Goal: Book appointment/travel/reservation

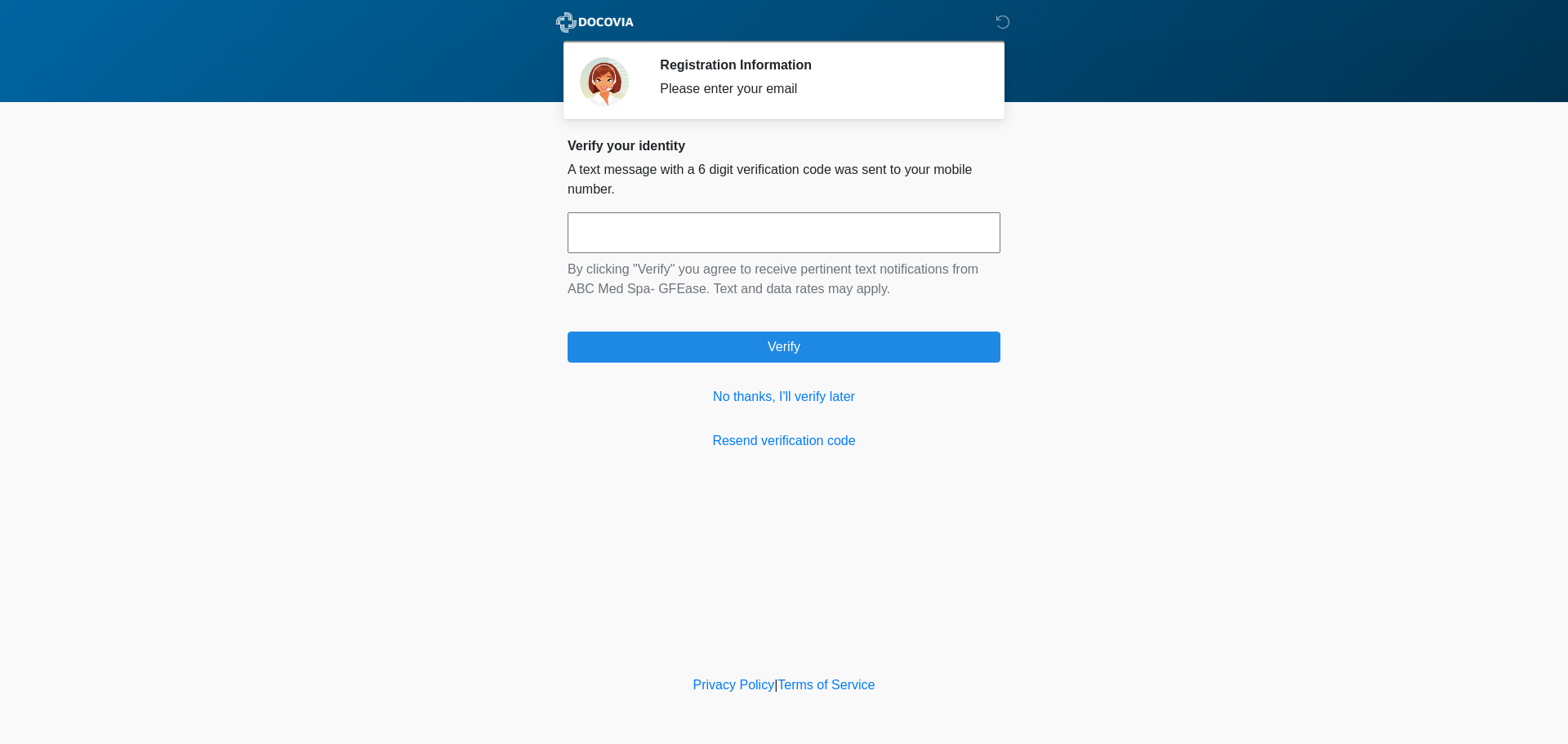
click at [774, 231] on input "text" at bounding box center [784, 233] width 433 height 41
type input "******"
click at [777, 403] on link "No thanks, I'll verify later" at bounding box center [784, 398] width 433 height 20
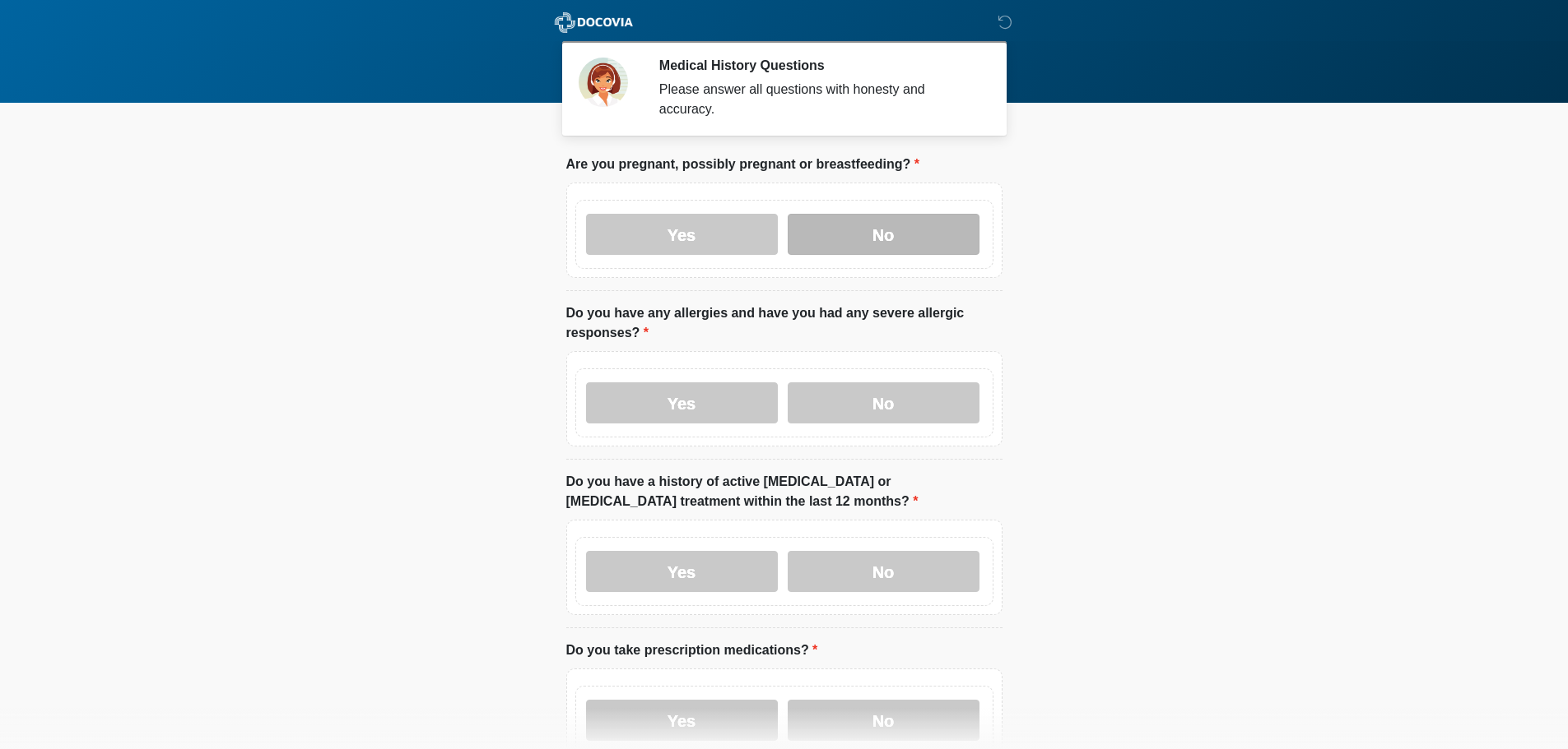
click at [836, 225] on label "No" at bounding box center [883, 235] width 191 height 42
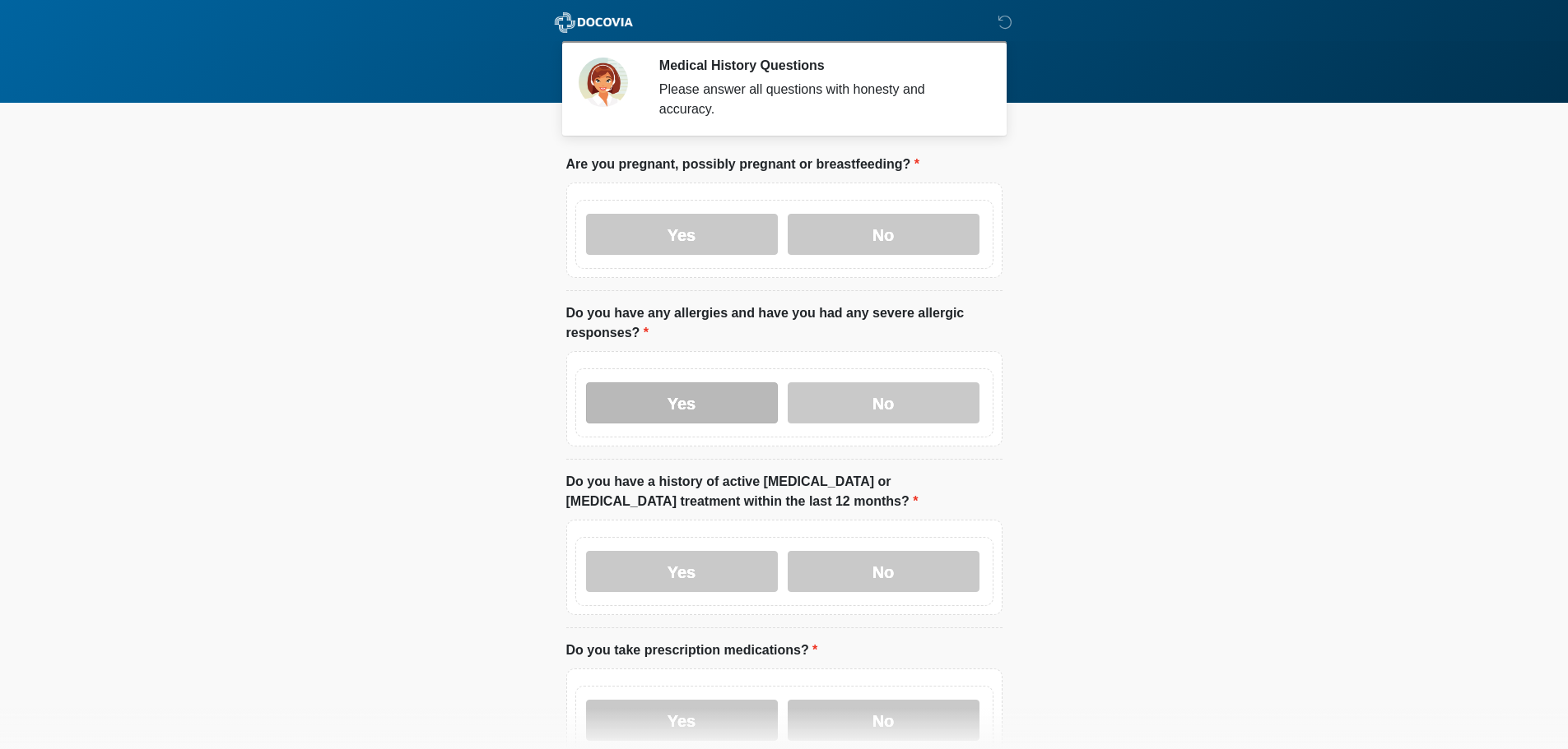
click at [698, 382] on label "Yes" at bounding box center [681, 403] width 191 height 42
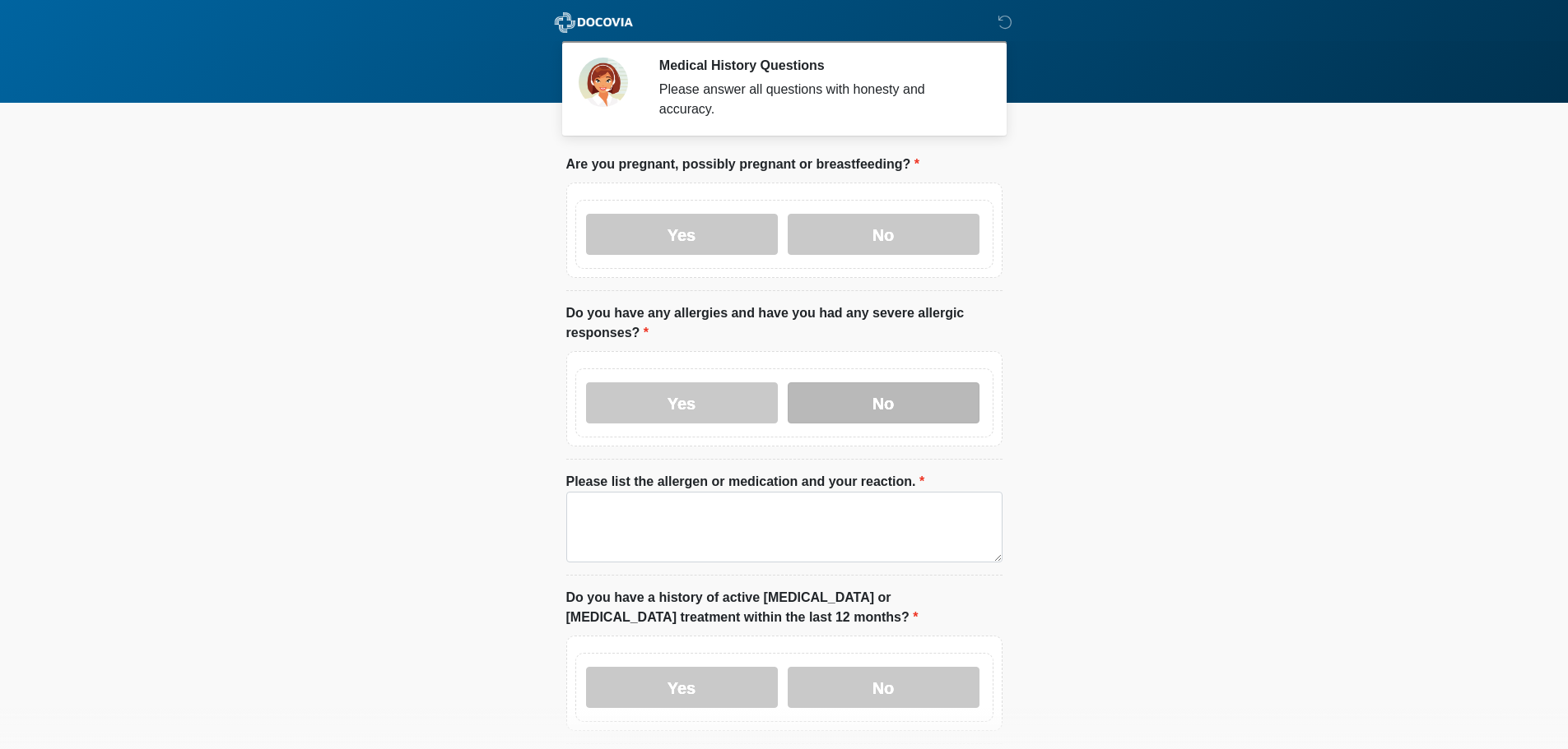
click at [890, 390] on label "No" at bounding box center [883, 403] width 191 height 42
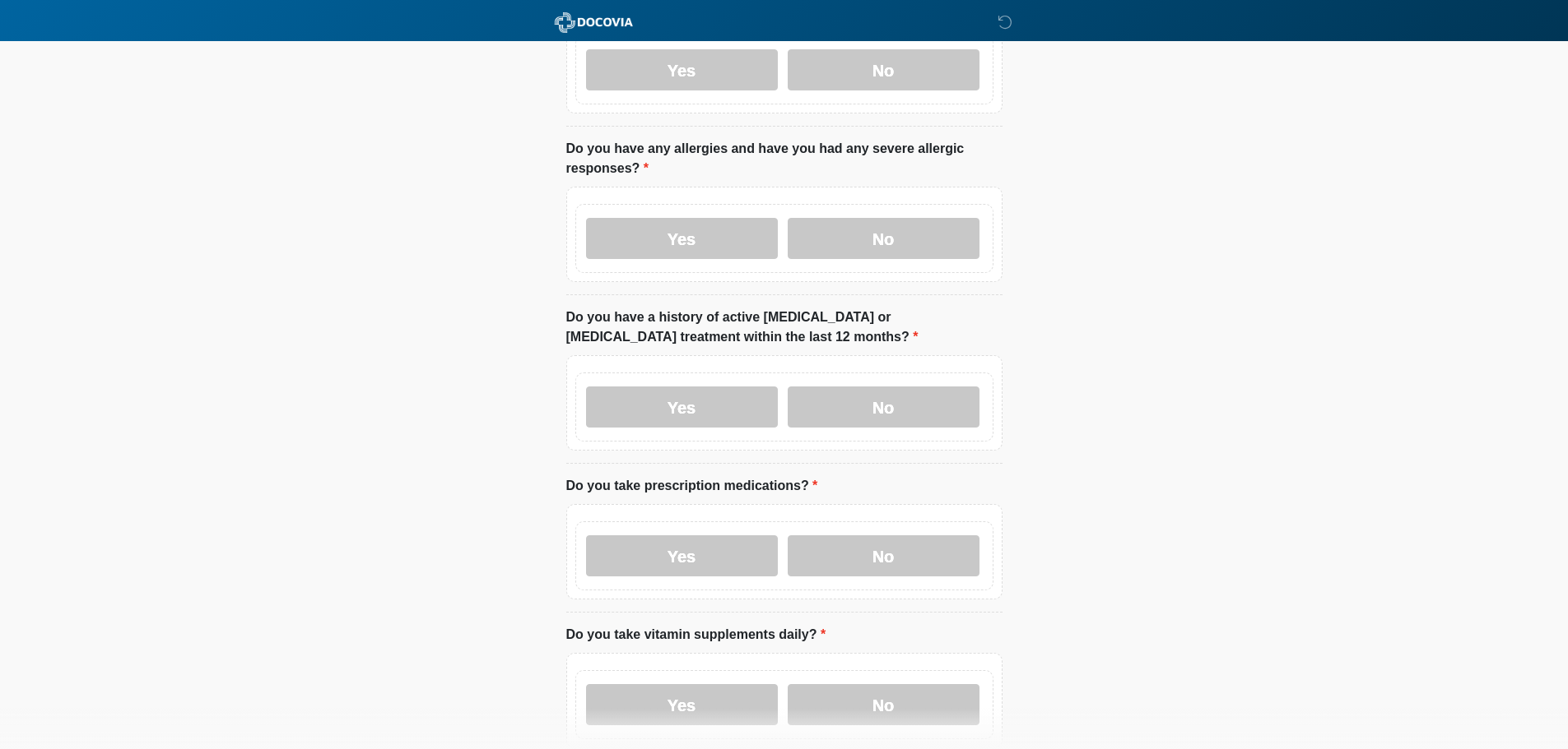
scroll to position [247, 0]
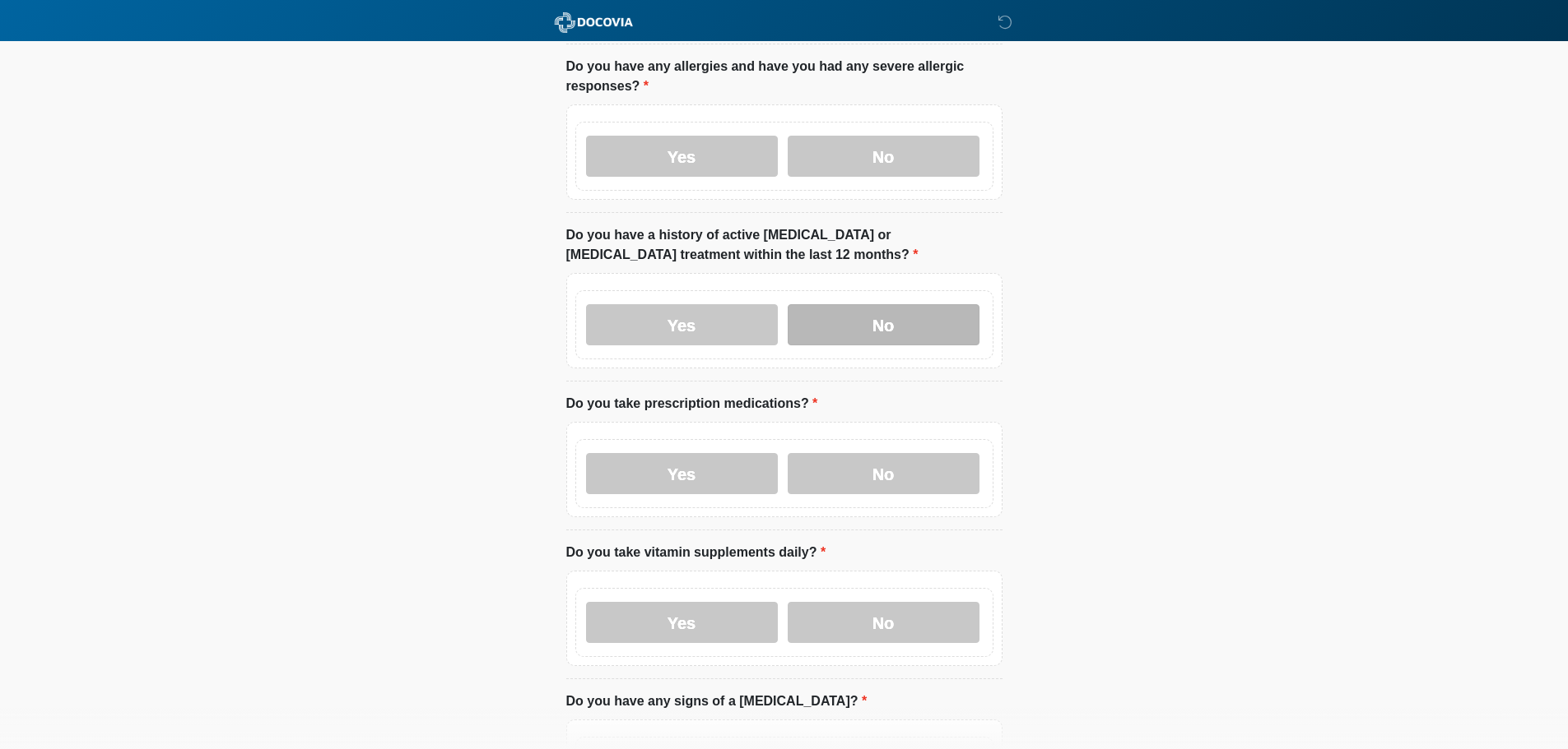
click at [929, 304] on label "No" at bounding box center [883, 325] width 191 height 42
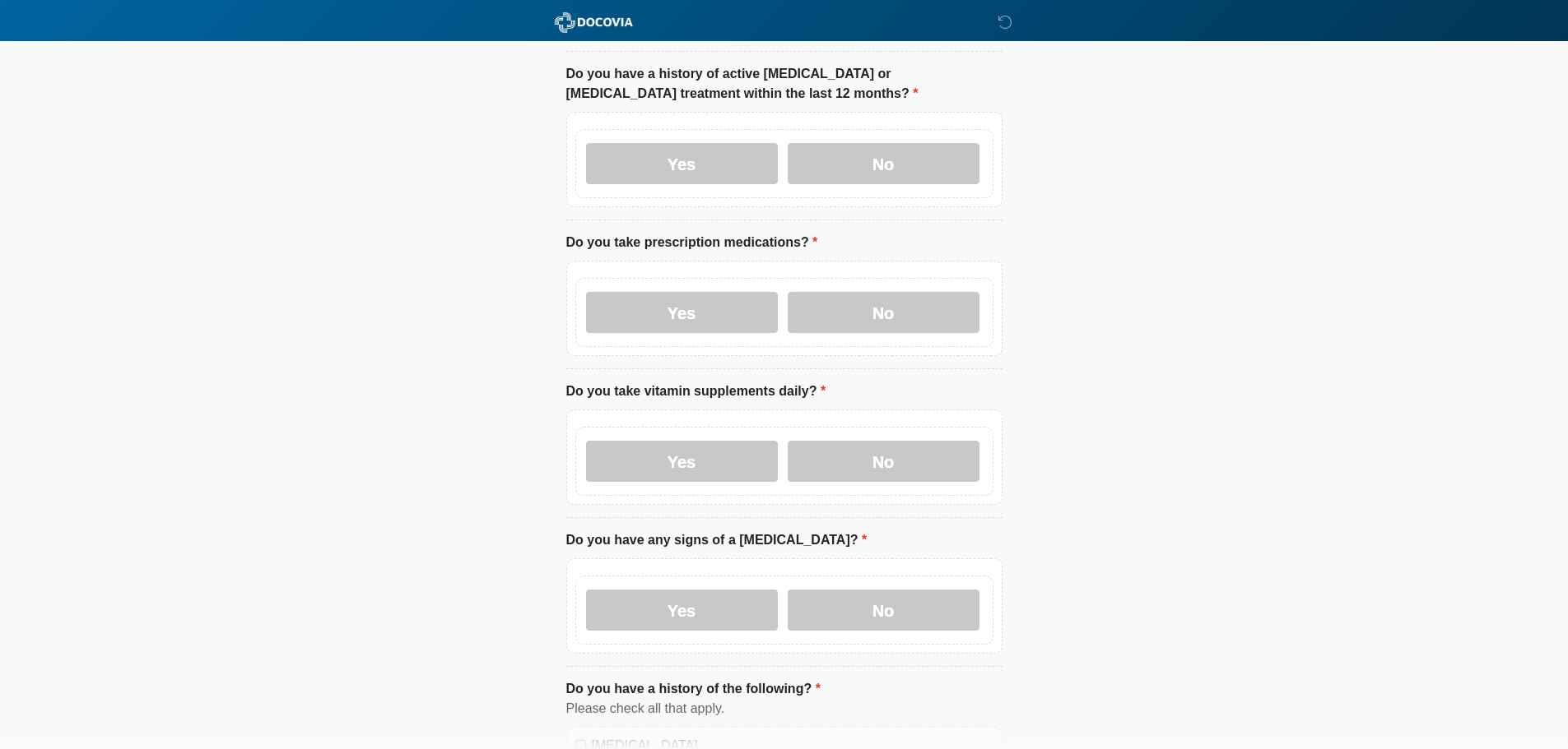
scroll to position [411, 0]
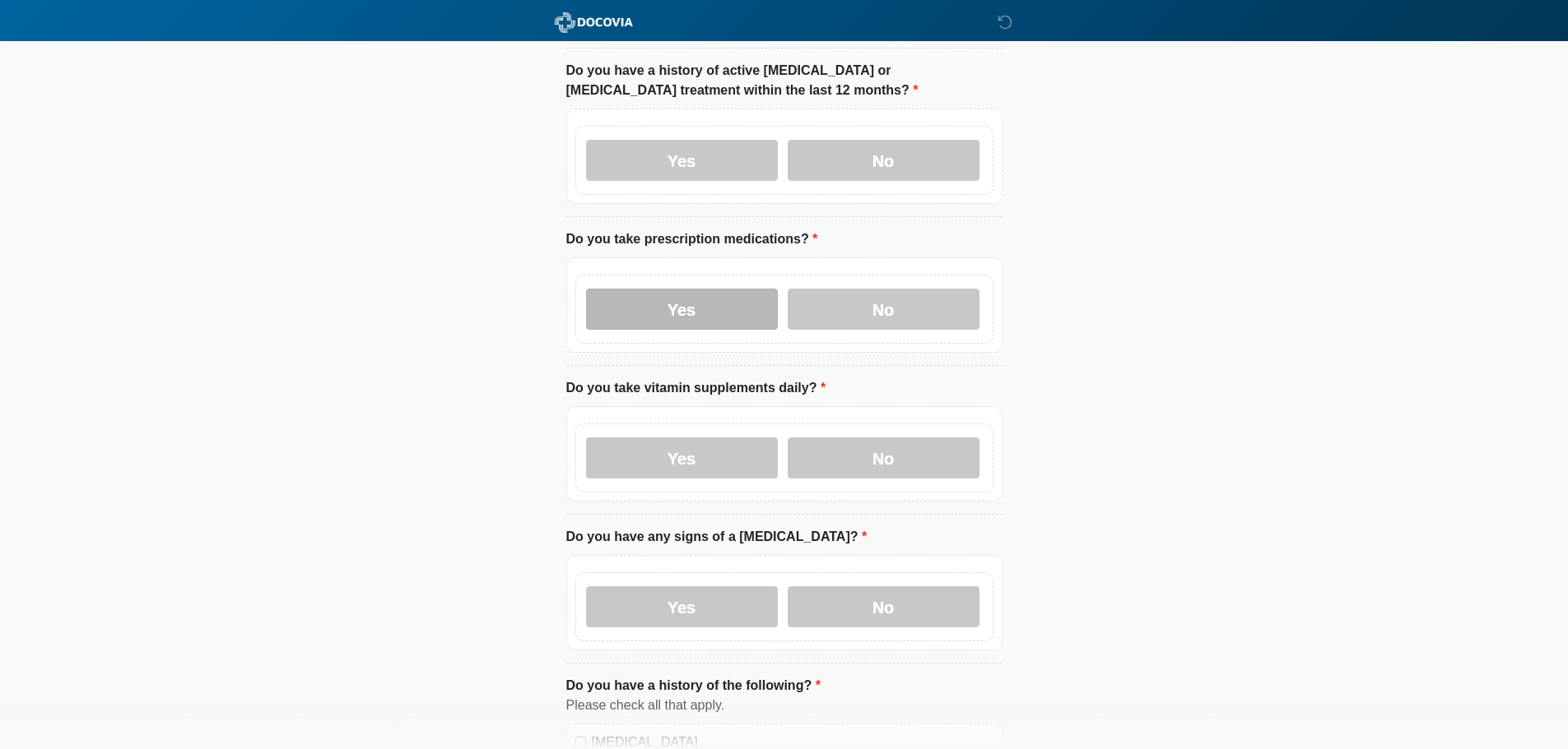
click at [666, 288] on label "Yes" at bounding box center [681, 309] width 191 height 42
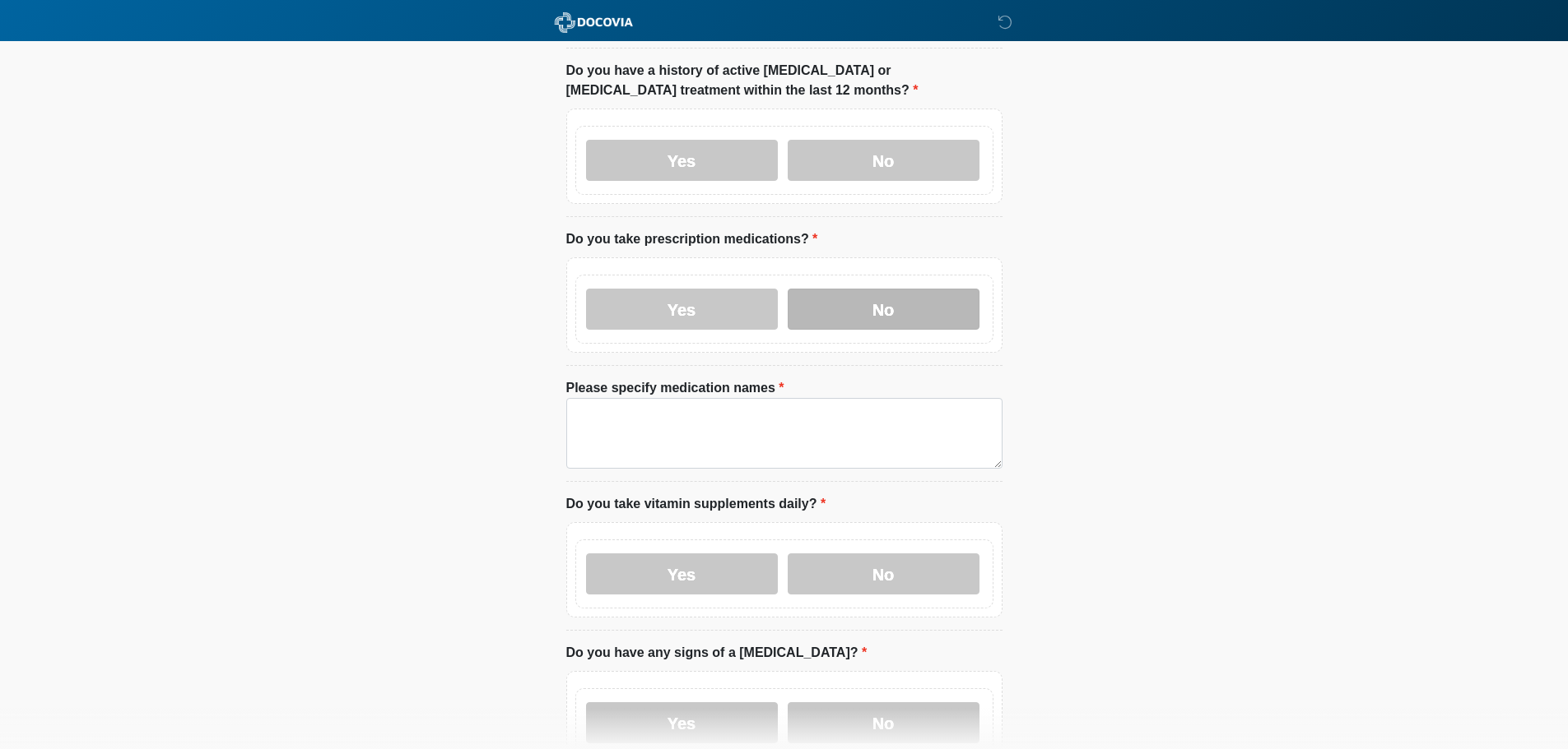
click at [865, 288] on label "No" at bounding box center [883, 309] width 191 height 42
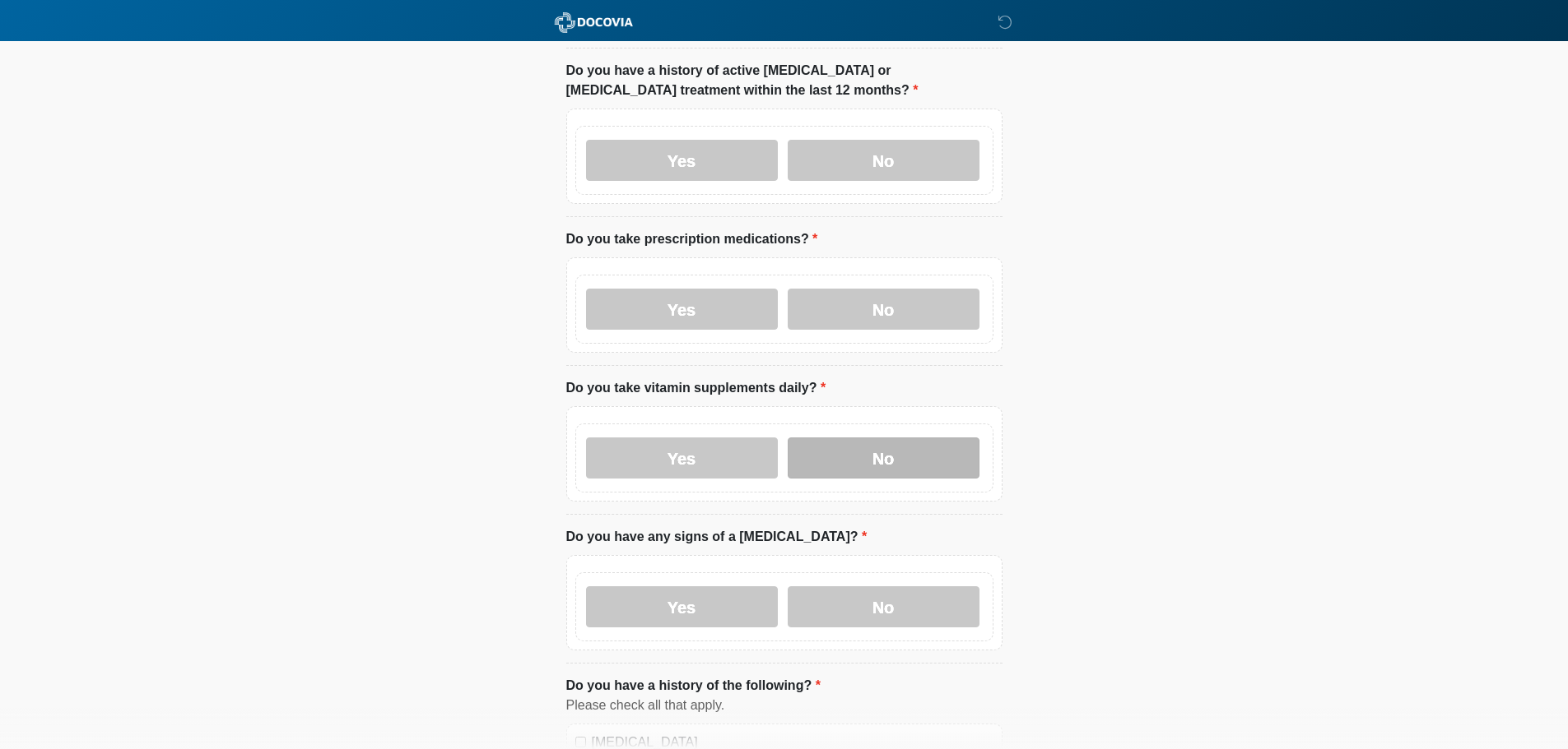
click at [903, 438] on label "No" at bounding box center [883, 459] width 191 height 42
click at [890, 587] on label "No" at bounding box center [883, 607] width 191 height 42
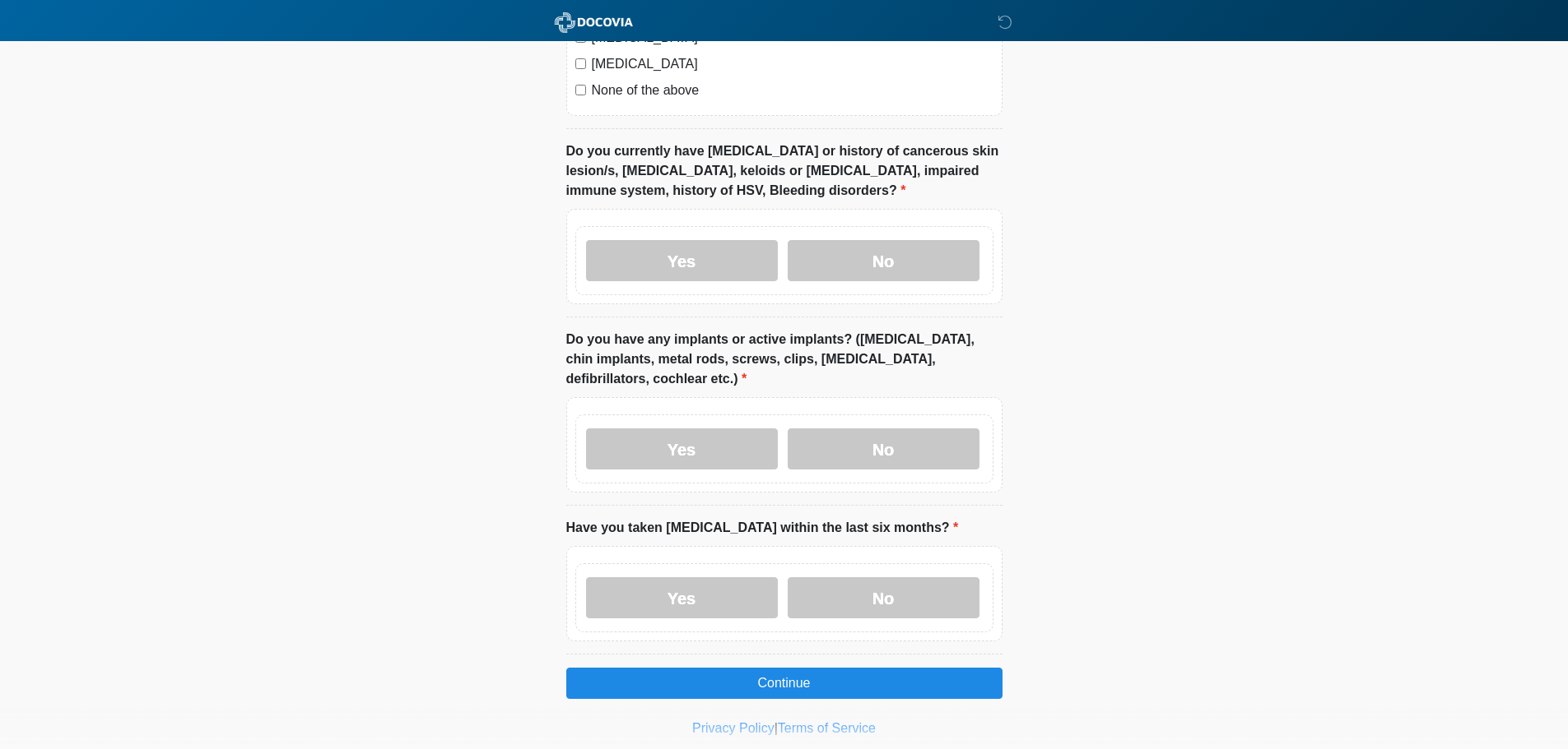
scroll to position [1376, 0]
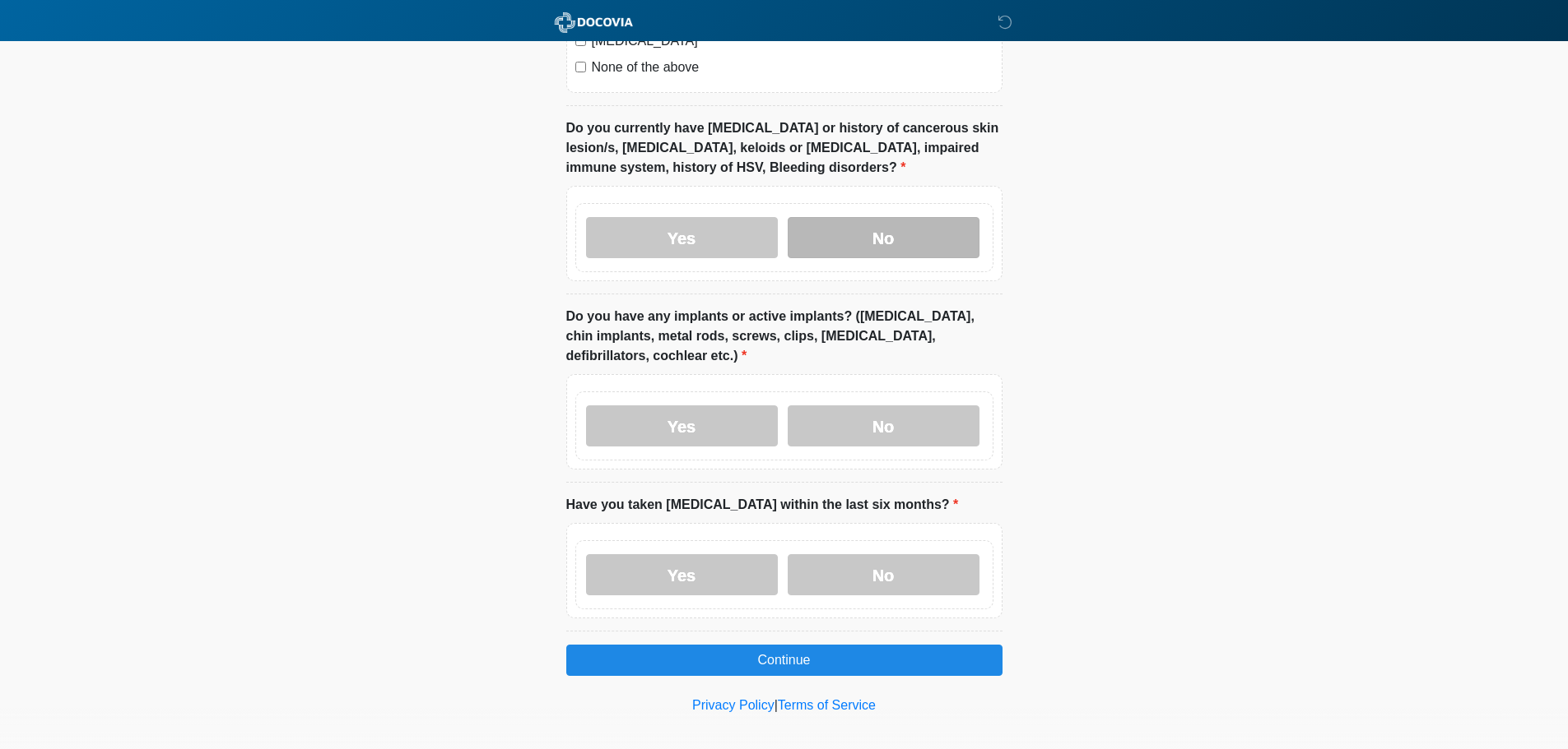
click at [945, 232] on label "No" at bounding box center [883, 238] width 191 height 42
click at [908, 405] on label "No" at bounding box center [883, 426] width 191 height 42
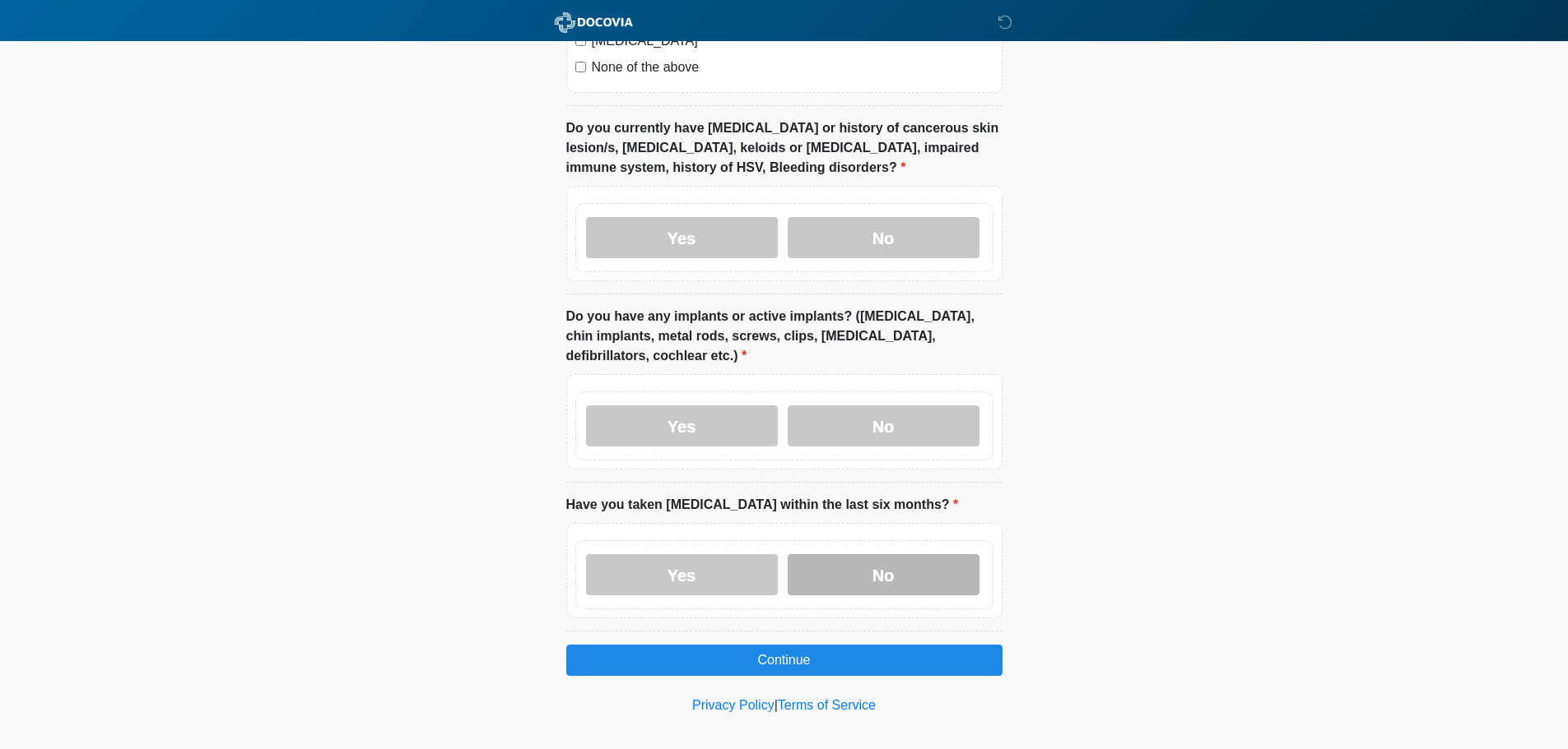
click at [890, 555] on label "No" at bounding box center [883, 576] width 191 height 42
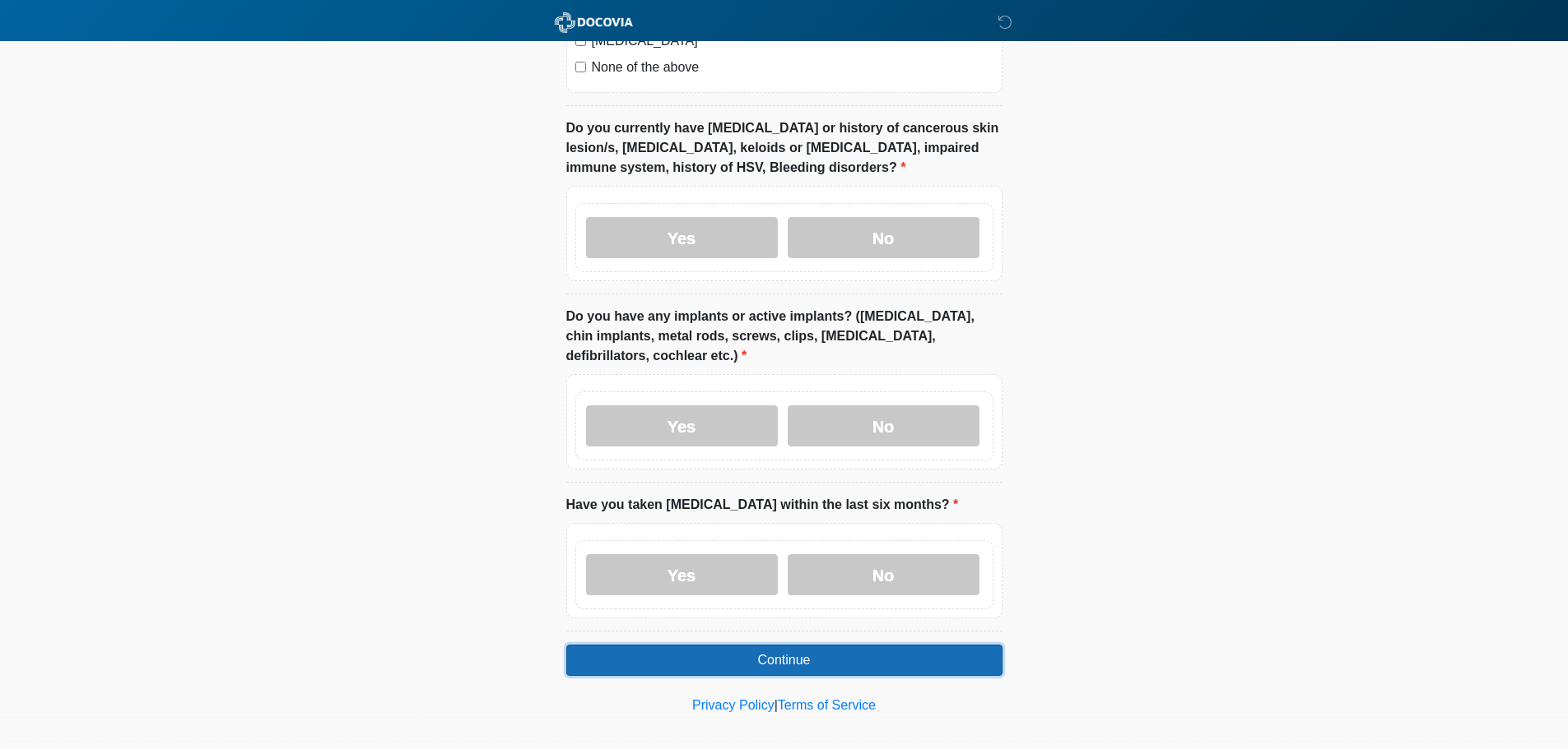
click at [792, 650] on button "Continue" at bounding box center [784, 661] width 436 height 32
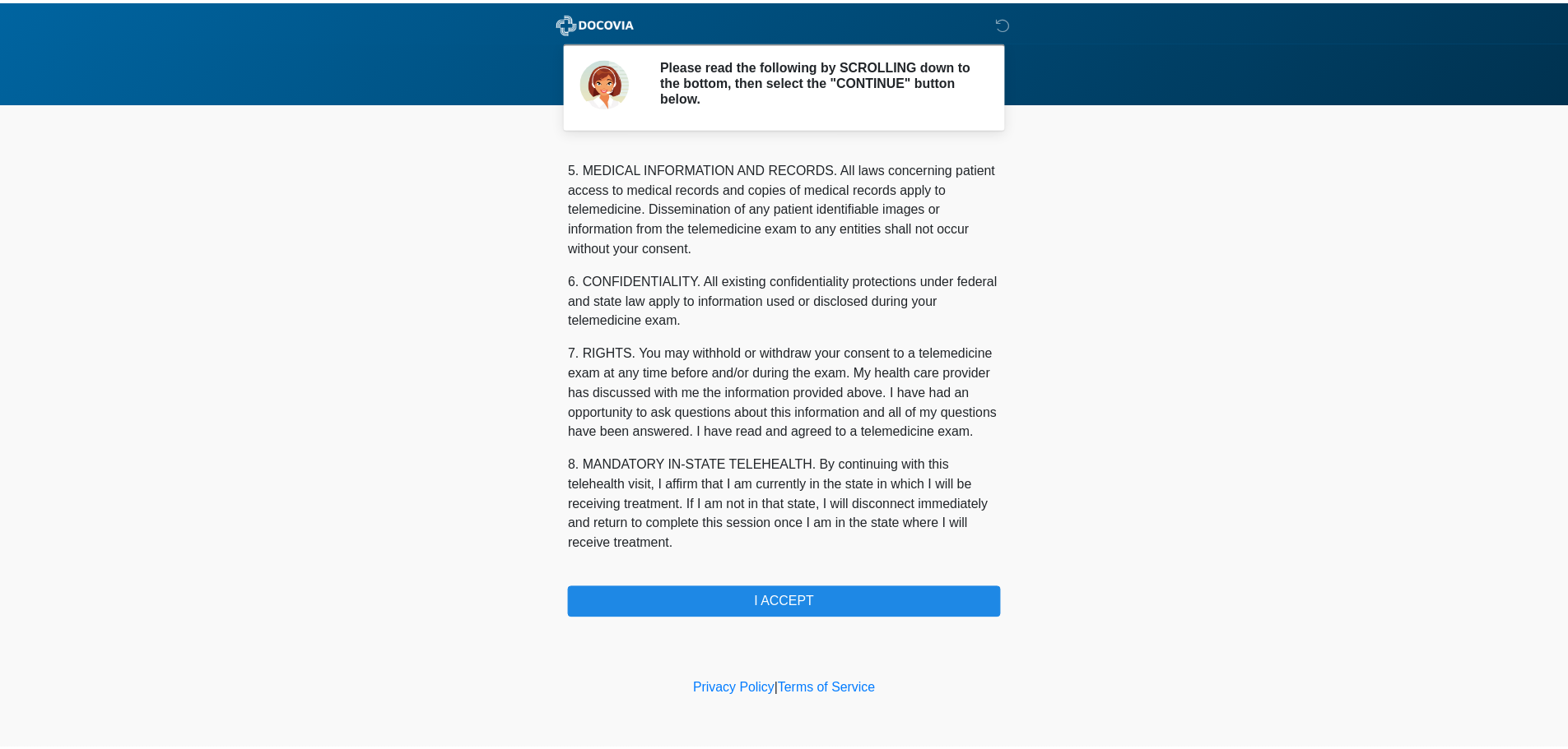
scroll to position [554, 0]
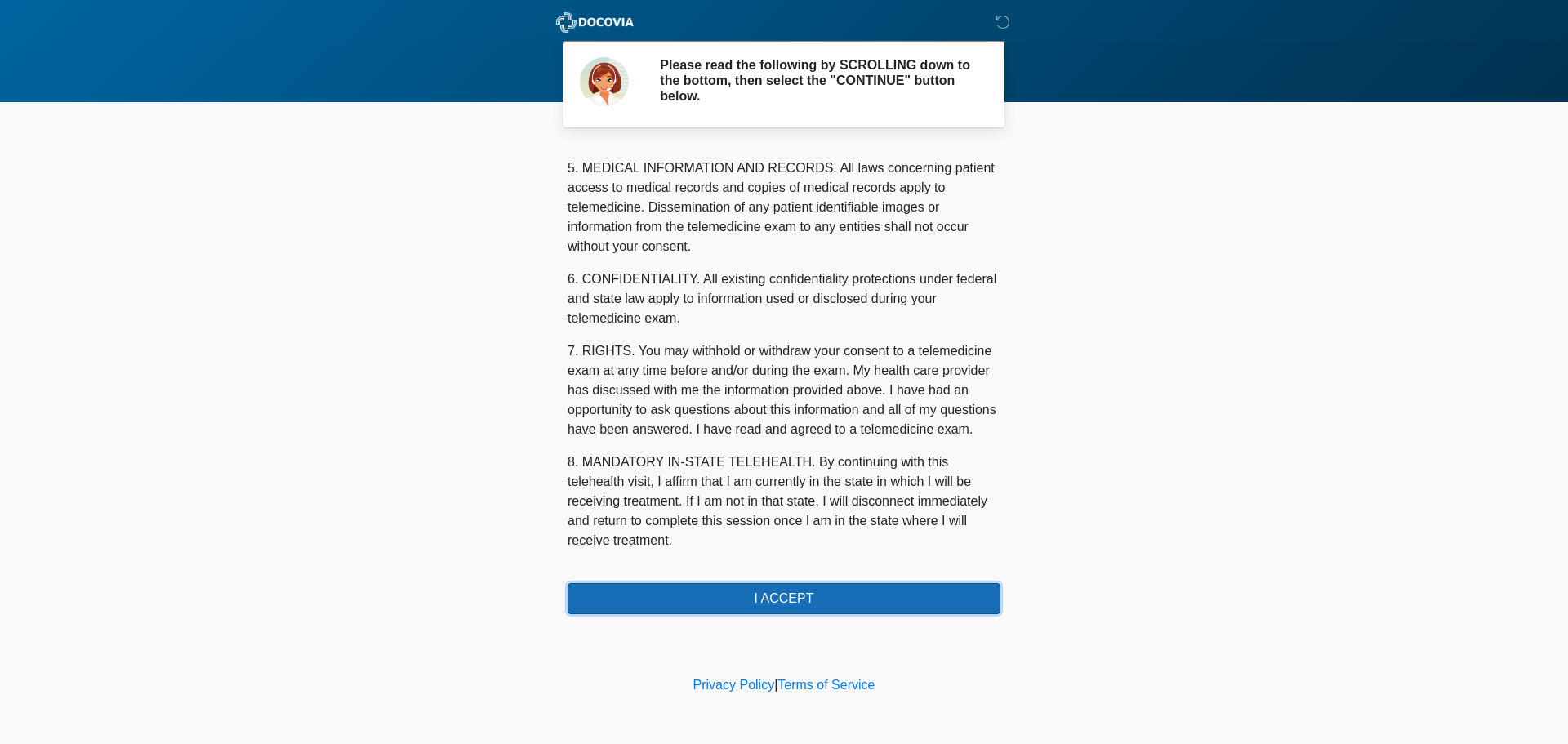
click at [751, 601] on button "I ACCEPT" at bounding box center [784, 599] width 433 height 31
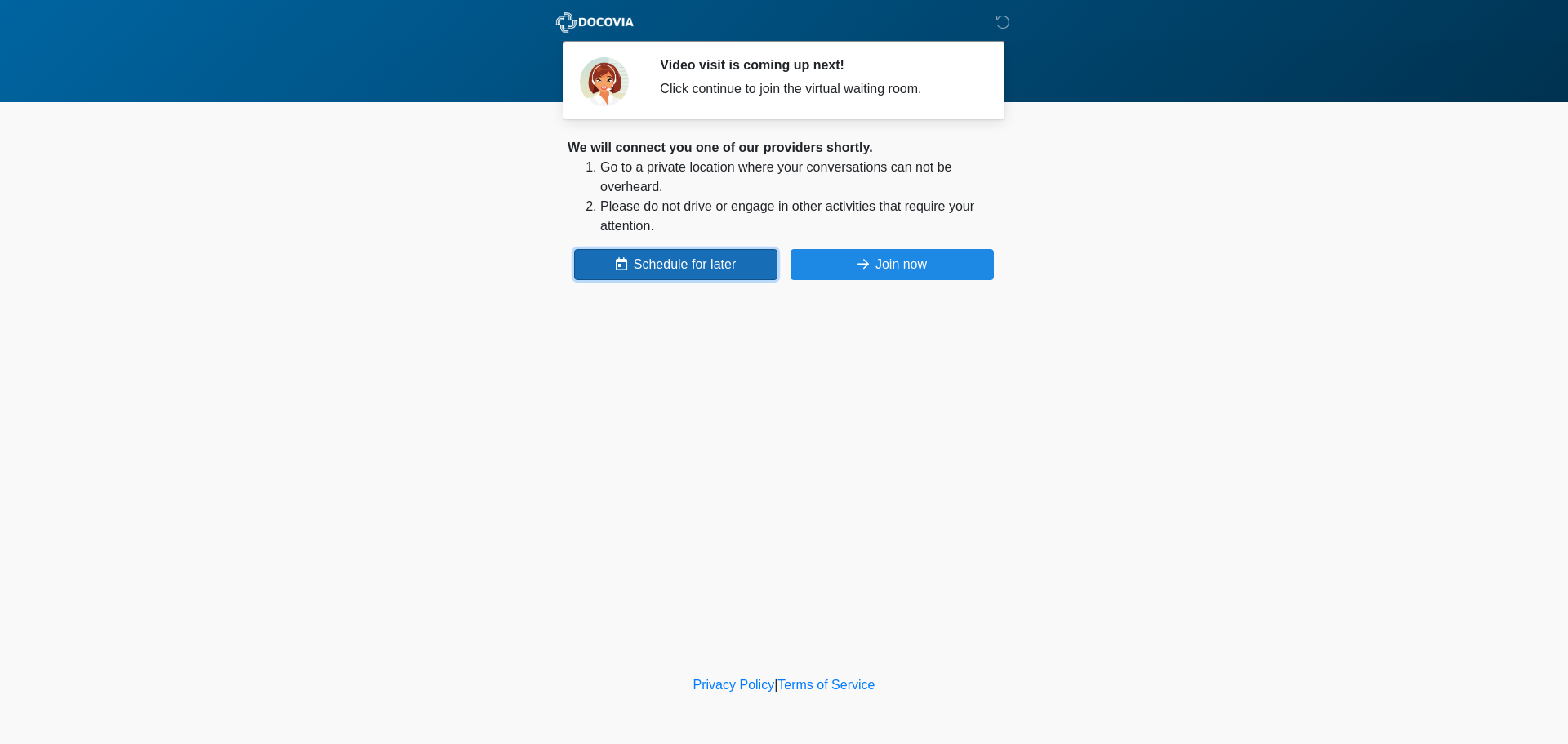
click at [667, 260] on button "Schedule for later" at bounding box center [676, 265] width 204 height 31
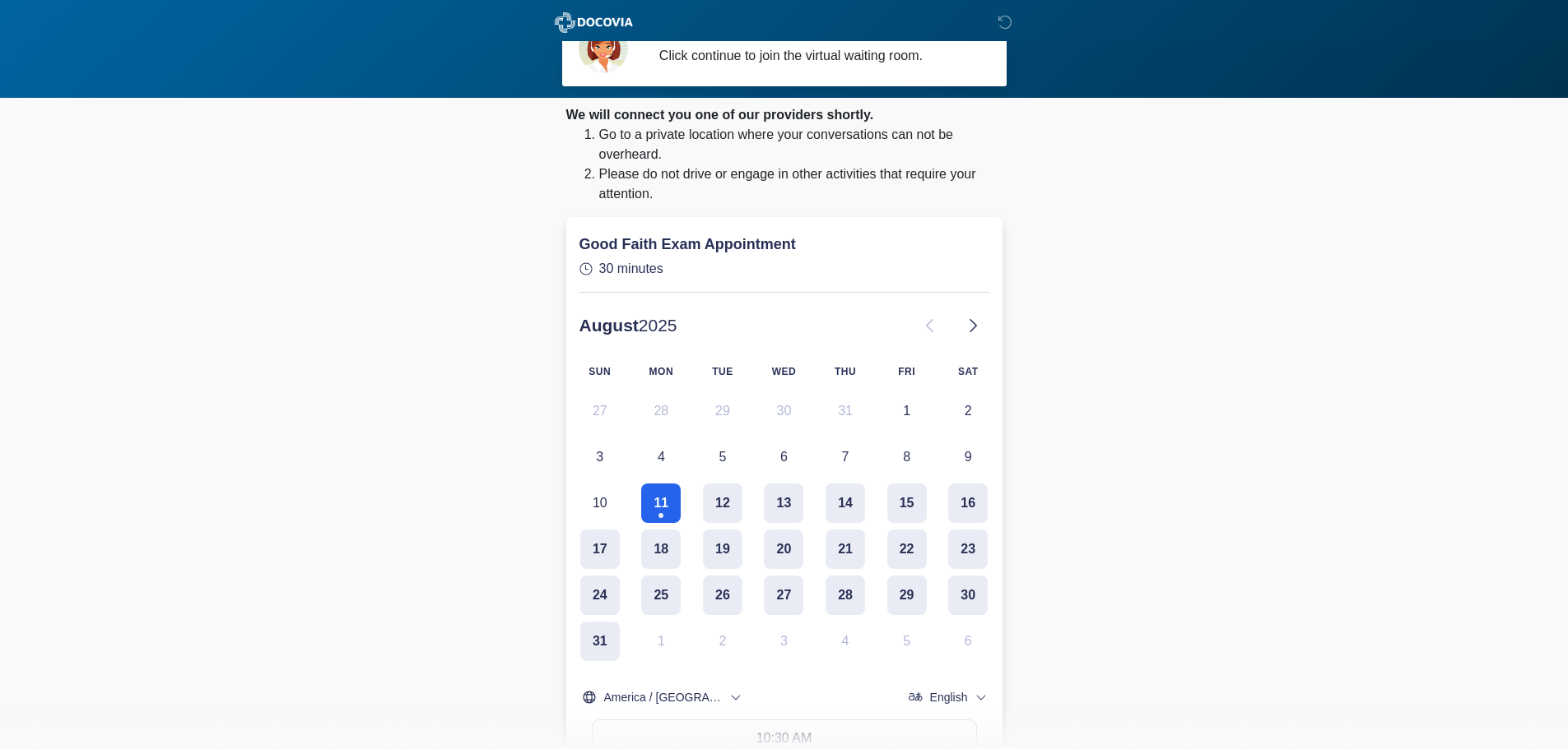
scroll to position [164, 0]
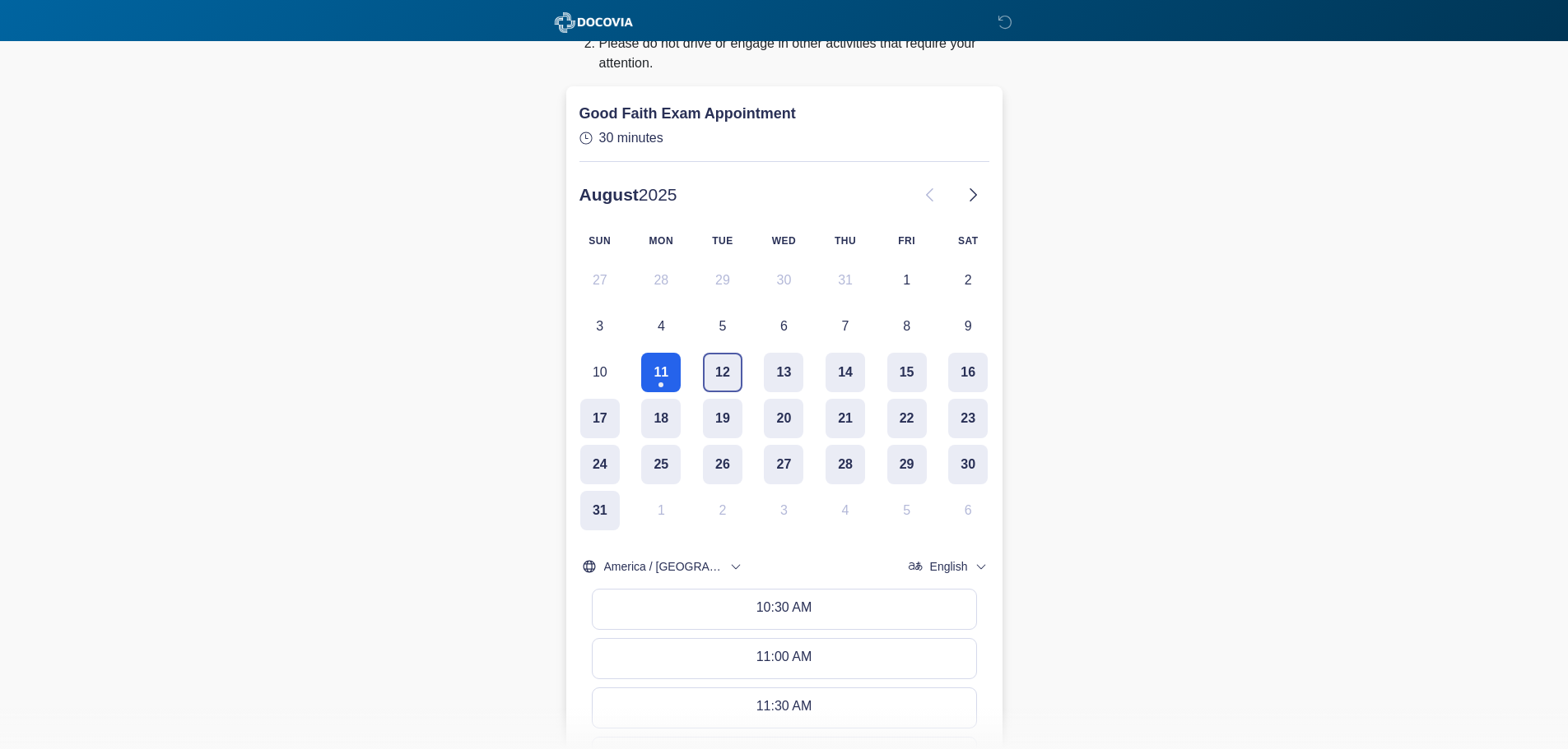
click at [725, 372] on button "12" at bounding box center [723, 373] width 40 height 40
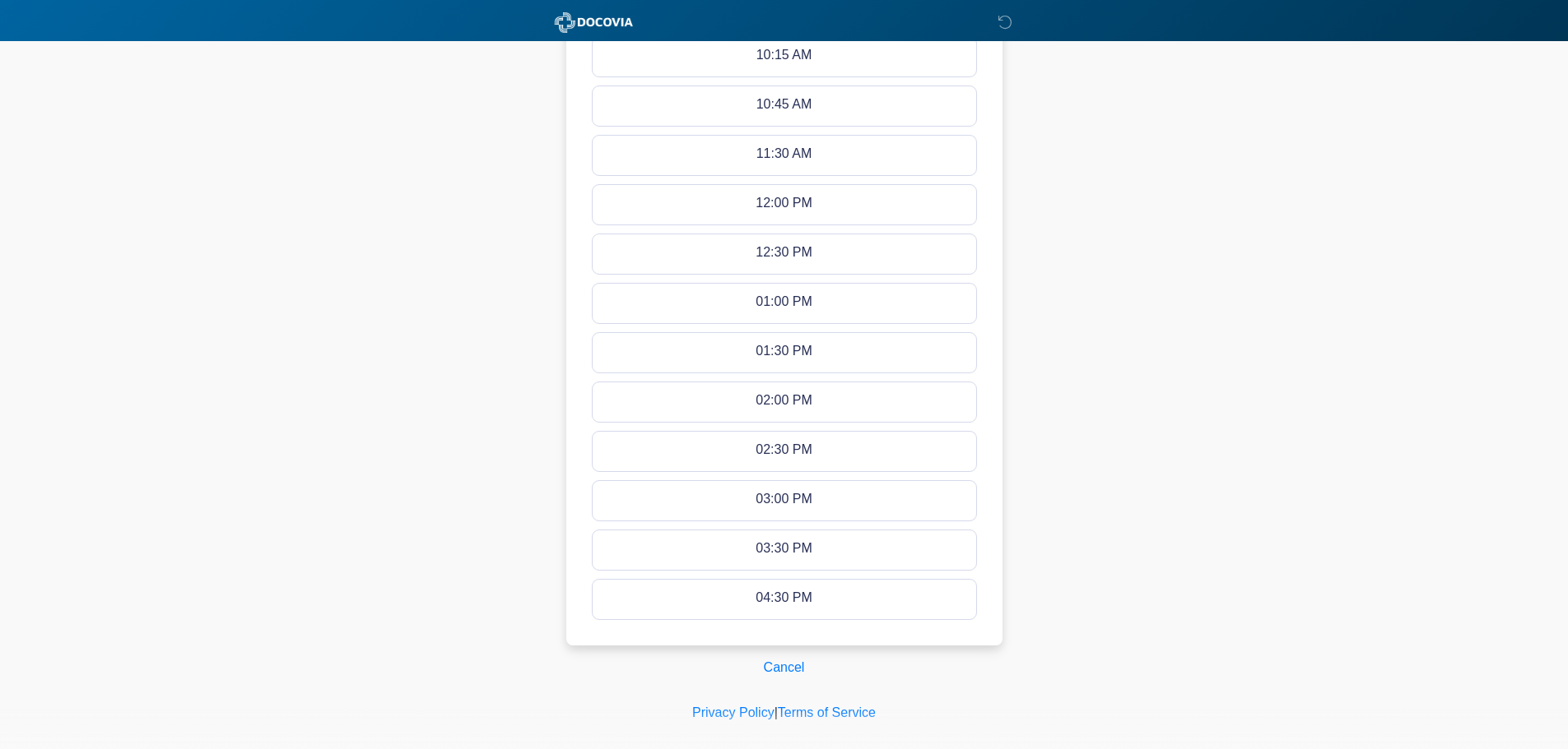
scroll to position [837, 0]
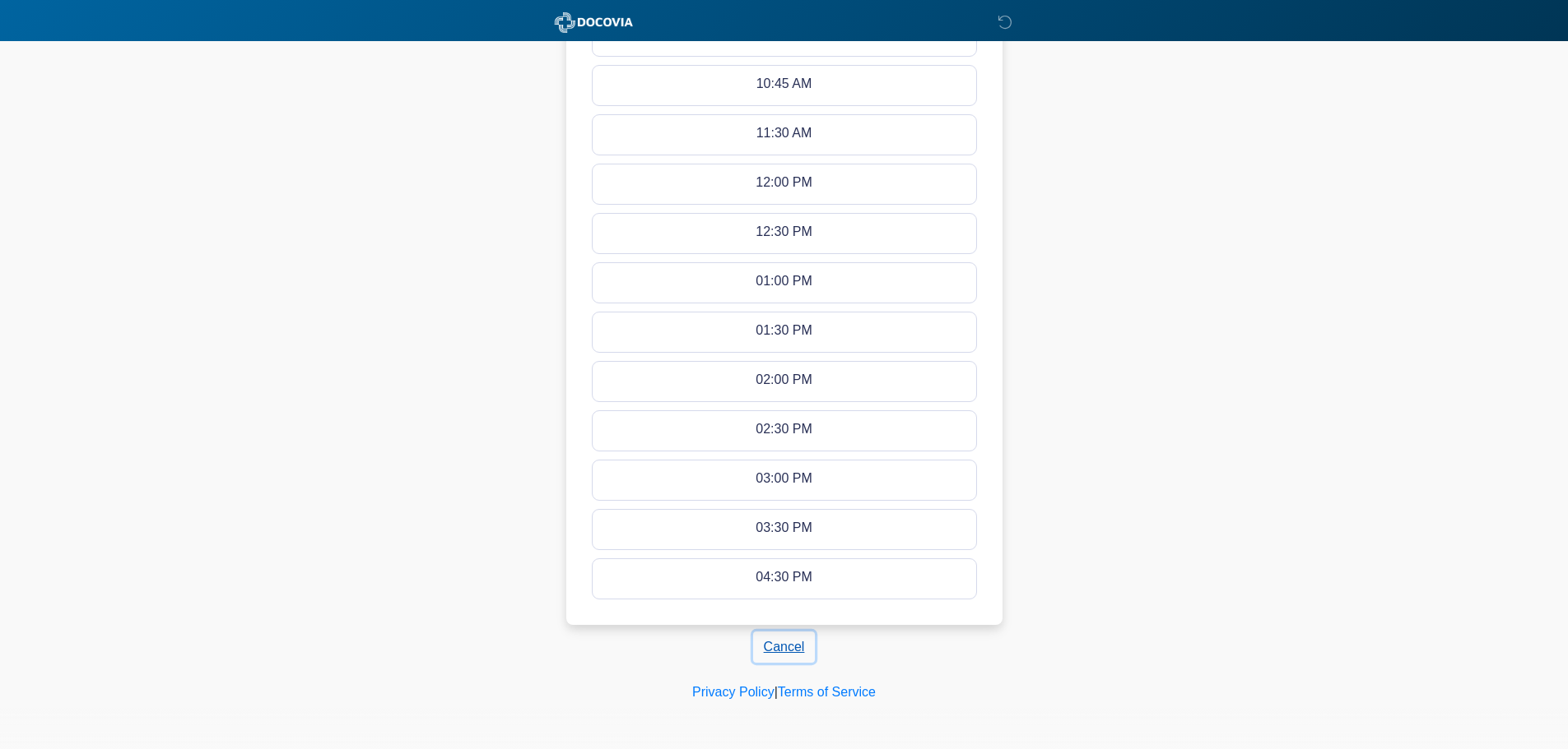
click at [796, 647] on button "Cancel" at bounding box center [784, 648] width 62 height 32
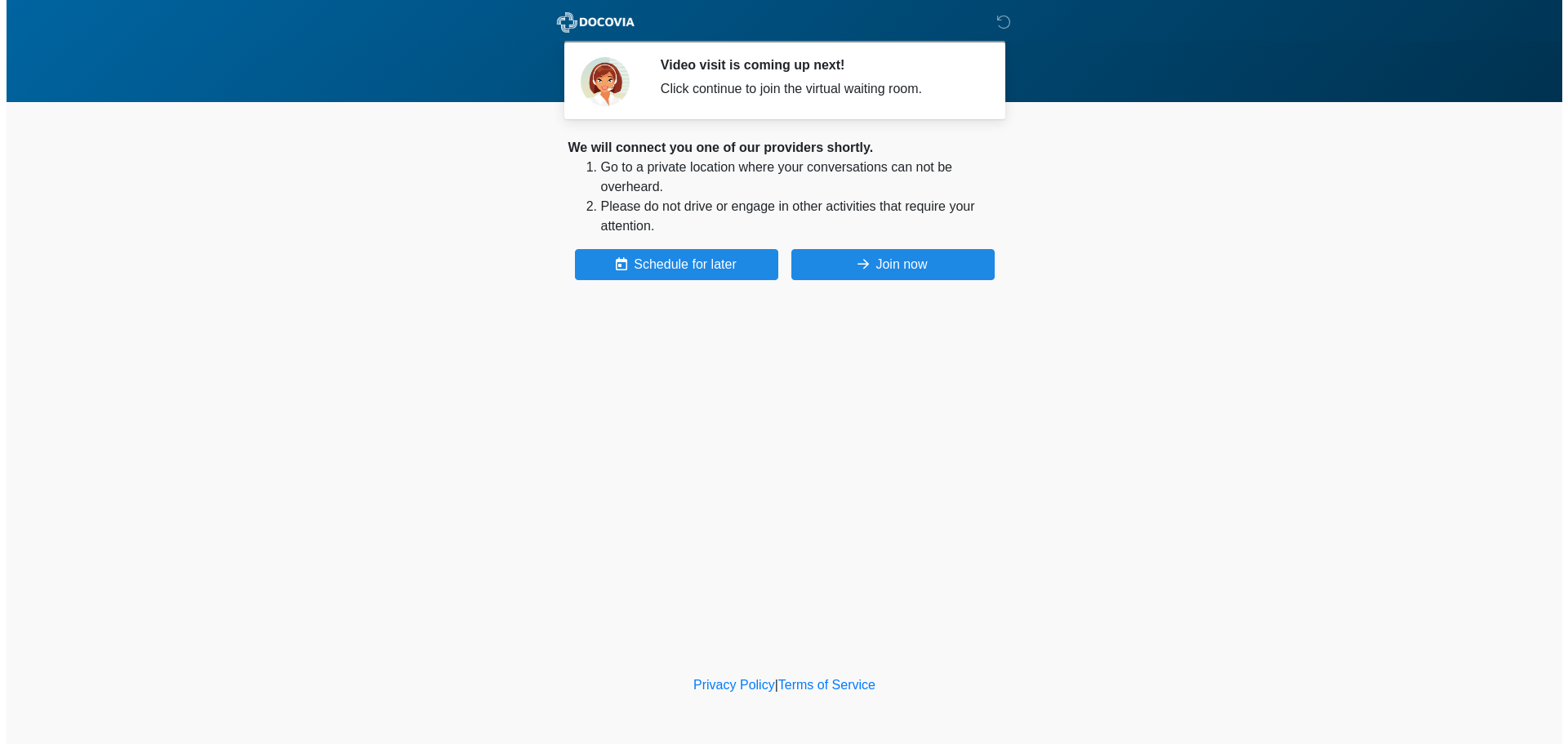
scroll to position [0, 0]
